Goal: Check status: Check status

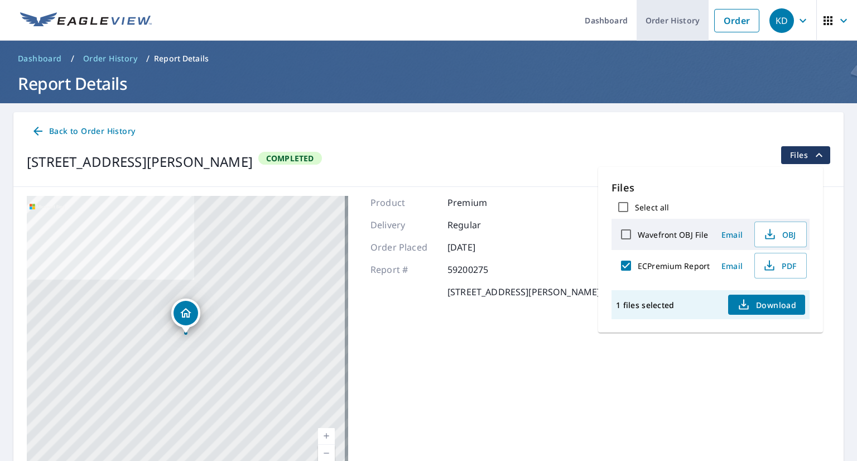
click at [658, 27] on link "Order History" at bounding box center [673, 20] width 72 height 41
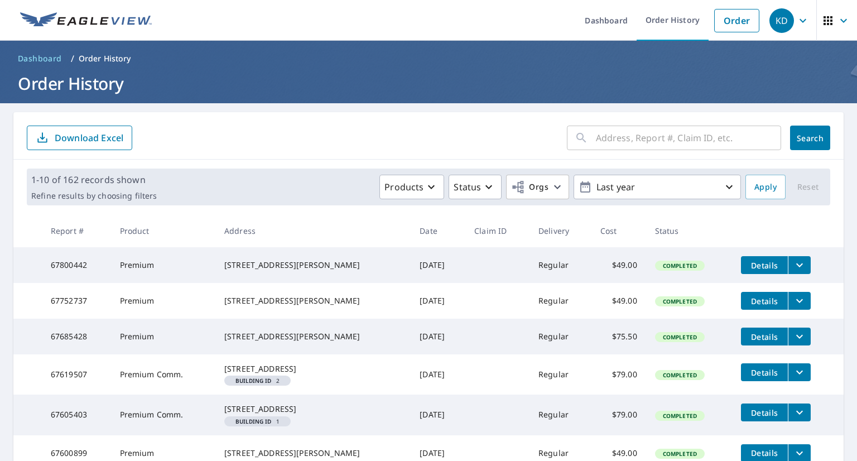
click at [584, 146] on div "​" at bounding box center [674, 138] width 214 height 25
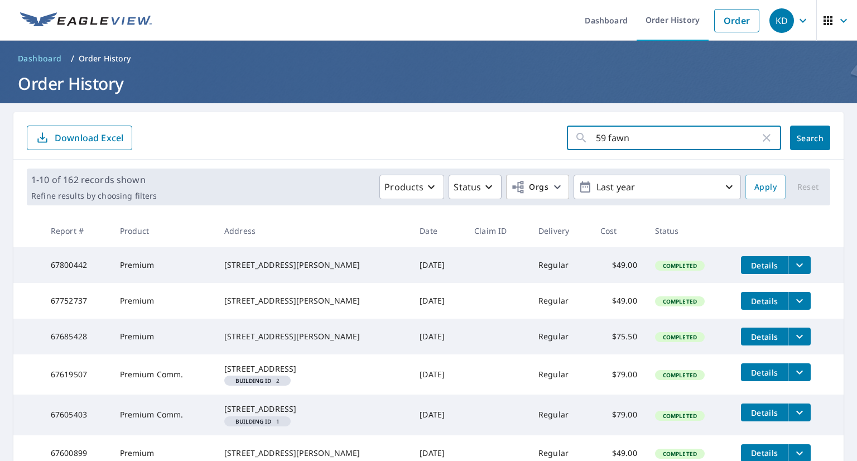
type input "59 fawn"
click at [799, 134] on span "Search" at bounding box center [810, 138] width 22 height 11
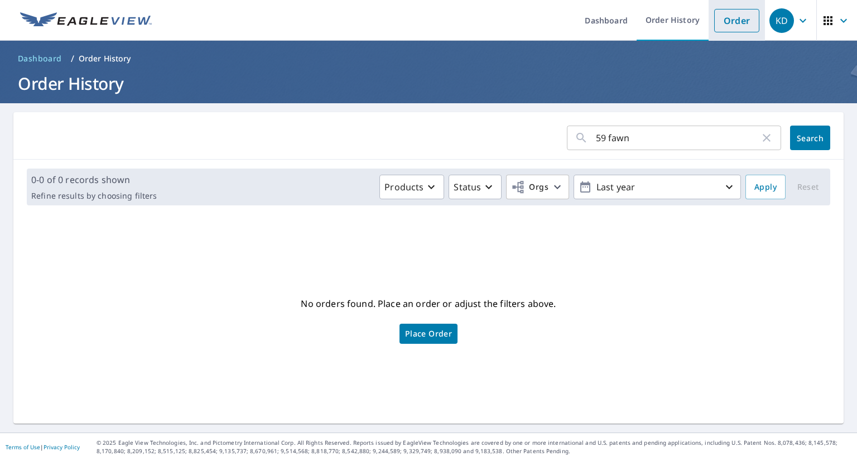
click at [716, 27] on link "Order" at bounding box center [736, 20] width 45 height 23
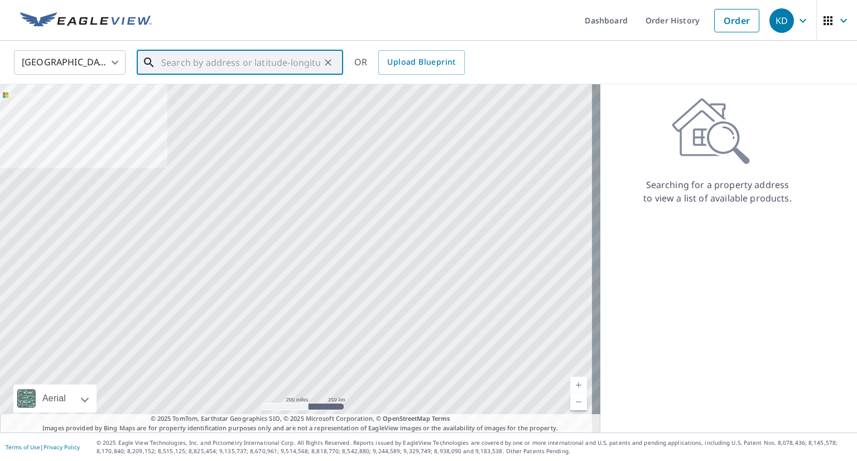
click at [201, 69] on input "text" at bounding box center [240, 62] width 159 height 31
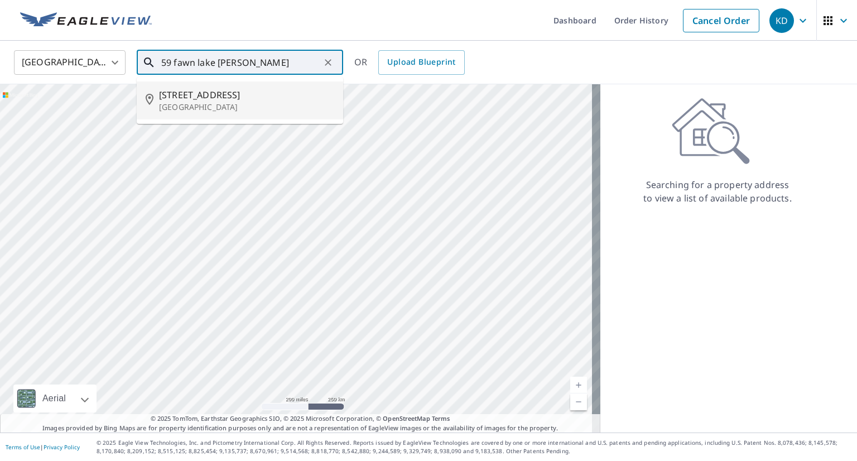
click at [234, 102] on p "[GEOGRAPHIC_DATA]" at bounding box center [246, 107] width 175 height 11
type input "[STREET_ADDRESS]"
